Goal: Navigation & Orientation: Find specific page/section

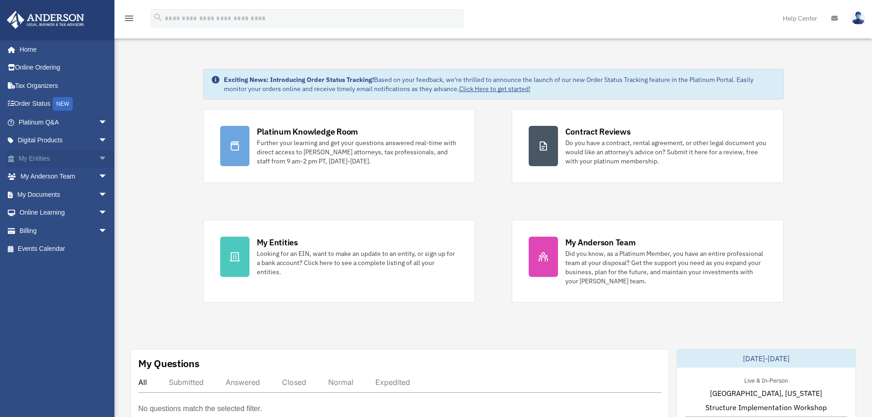
click at [98, 158] on span "arrow_drop_down" at bounding box center [107, 158] width 18 height 19
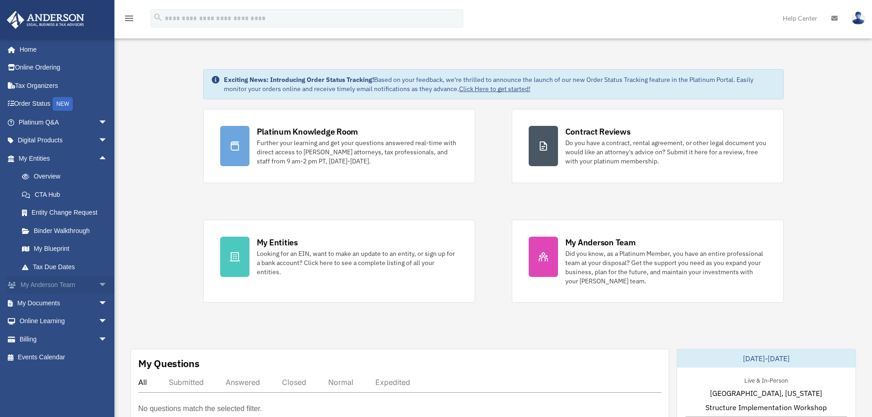
click at [98, 281] on span "arrow_drop_down" at bounding box center [107, 285] width 18 height 19
click at [80, 298] on link "My Anderson Team" at bounding box center [67, 303] width 109 height 18
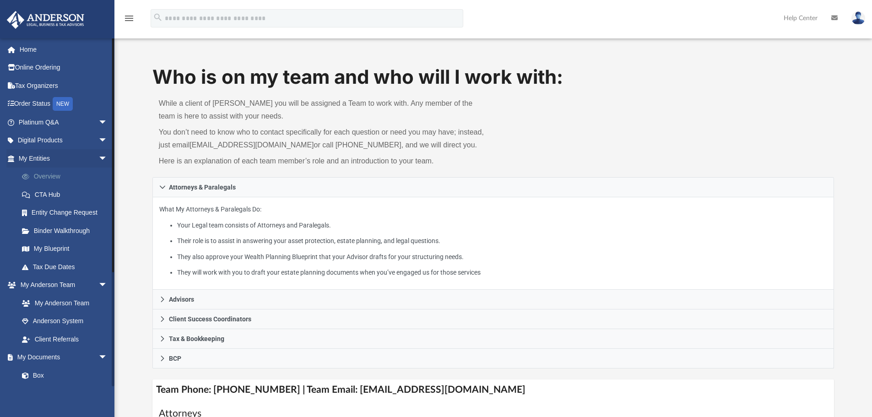
click at [53, 175] on link "Overview" at bounding box center [67, 177] width 109 height 18
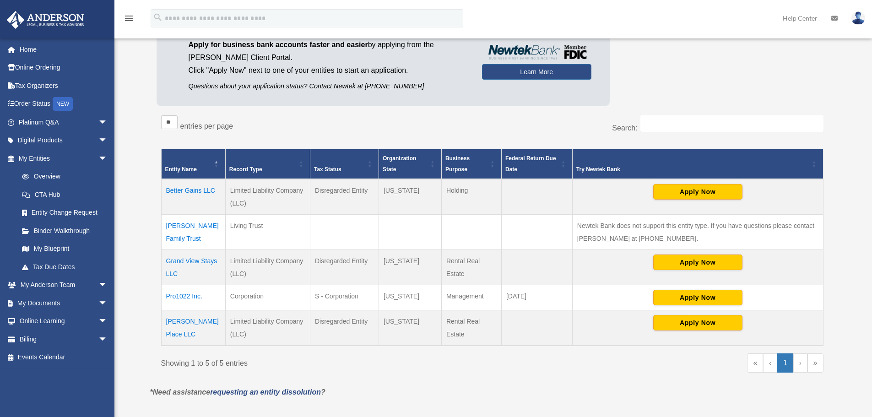
scroll to position [92, 0]
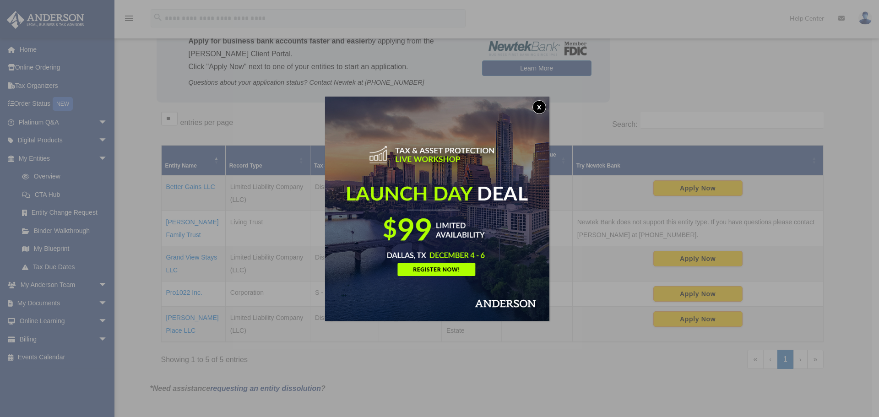
click at [542, 110] on button "x" at bounding box center [539, 107] width 14 height 14
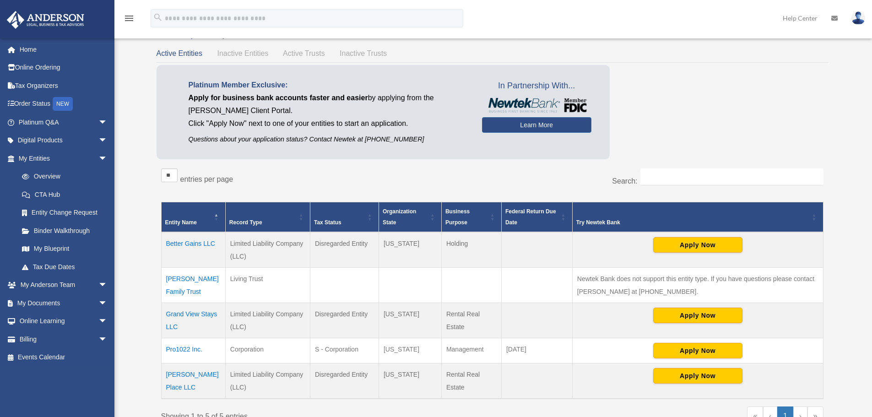
scroll to position [0, 0]
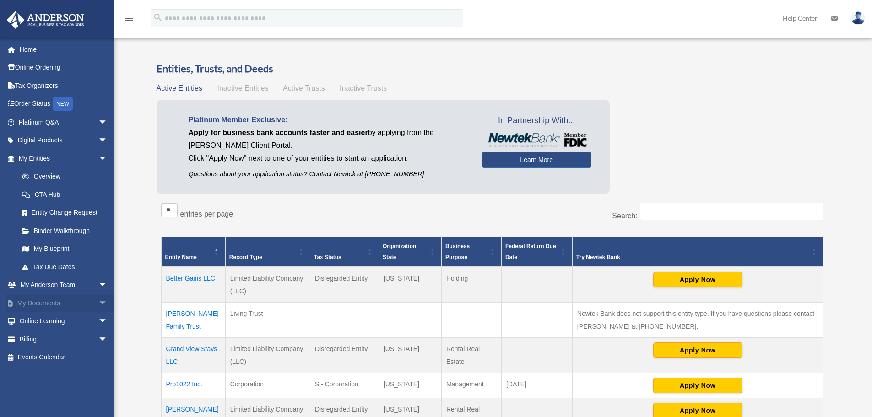
click at [98, 301] on span "arrow_drop_down" at bounding box center [107, 303] width 18 height 19
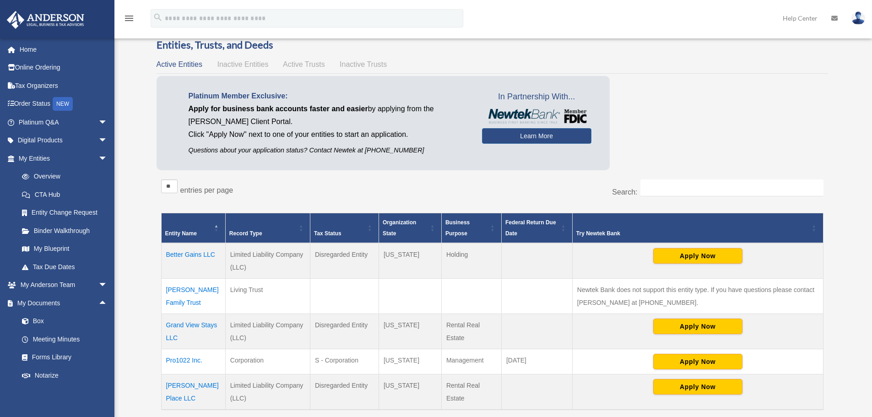
scroll to position [46, 0]
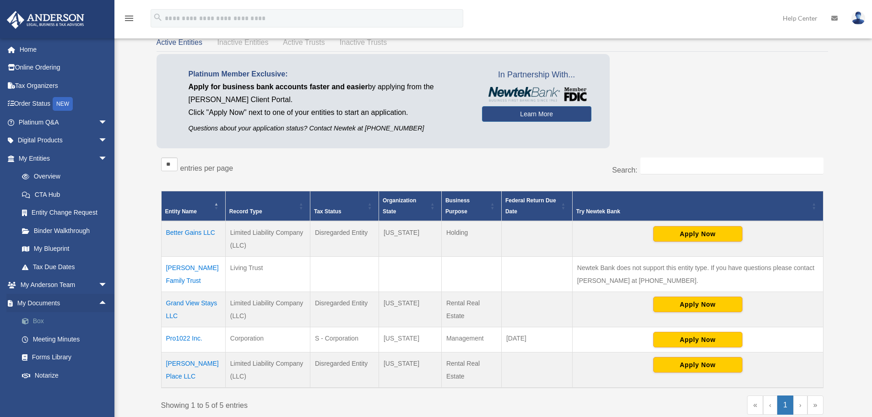
click at [34, 319] on link "Box" at bounding box center [67, 321] width 109 height 18
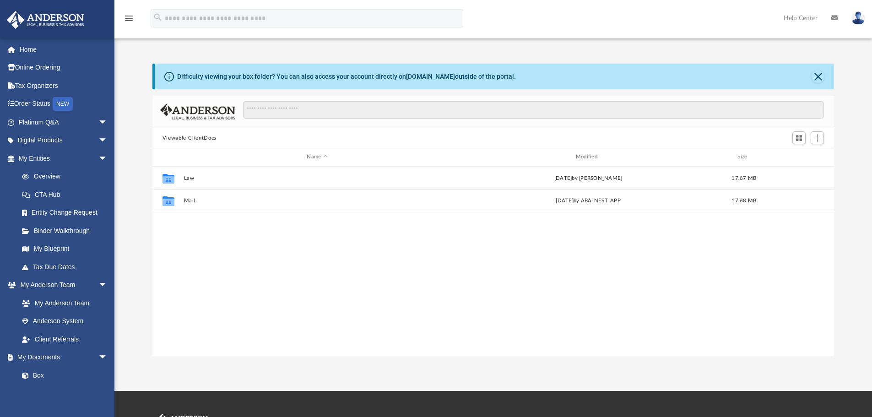
scroll to position [201, 675]
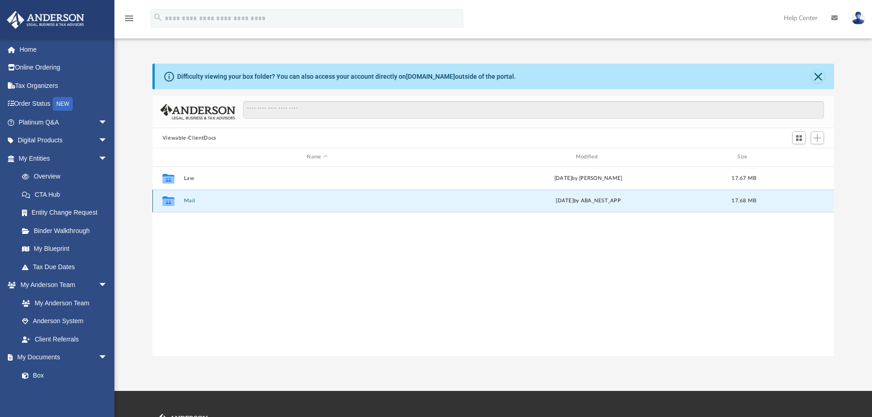
click at [189, 200] on button "Mail" at bounding box center [317, 201] width 267 height 6
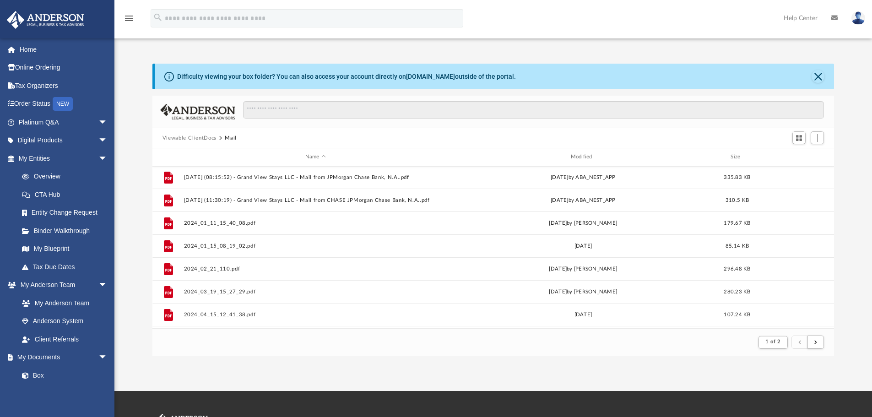
scroll to position [983, 0]
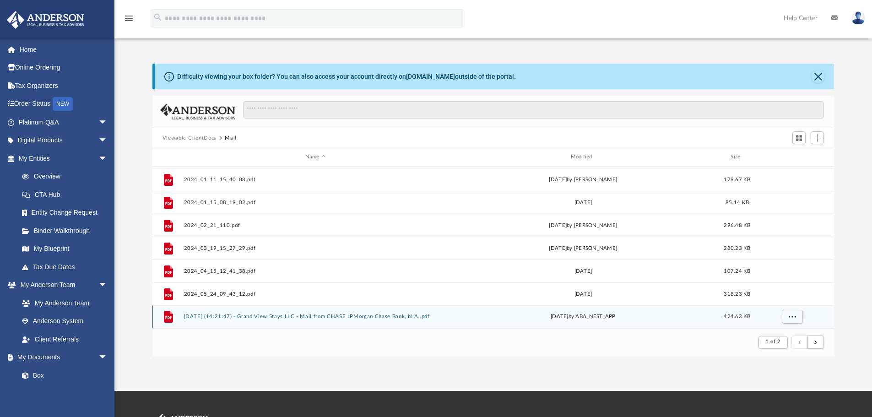
click at [272, 318] on button "2025.01.13 (14:21:47) - Grand View Stays LLC - Mail from CHASE JPMorgan Chase B…" at bounding box center [316, 317] width 264 height 6
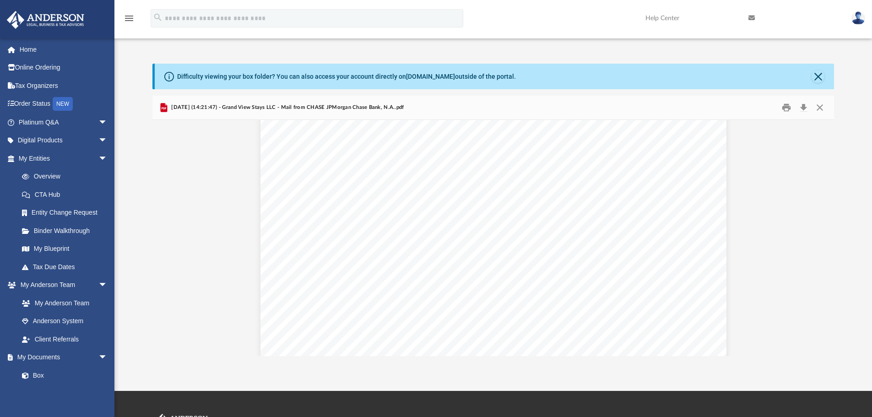
scroll to position [0, 0]
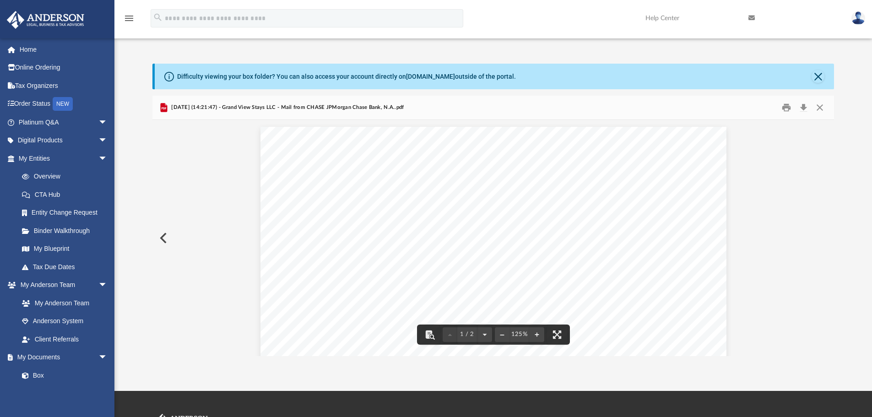
click at [162, 237] on button "Preview" at bounding box center [162, 238] width 20 height 26
